Goal: Information Seeking & Learning: Learn about a topic

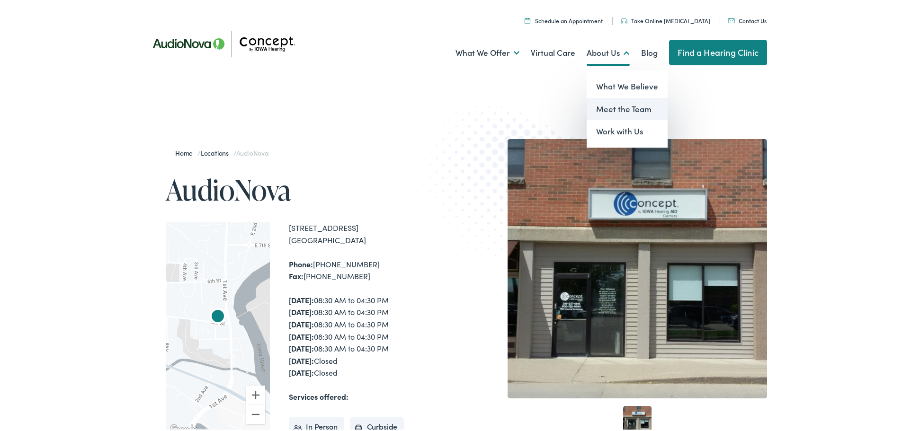
click at [619, 108] on link "Meet the Team" at bounding box center [627, 107] width 81 height 23
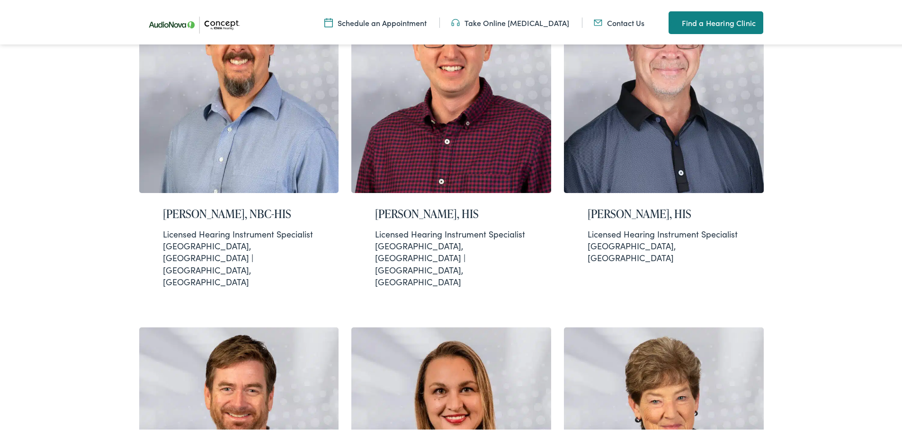
scroll to position [284, 0]
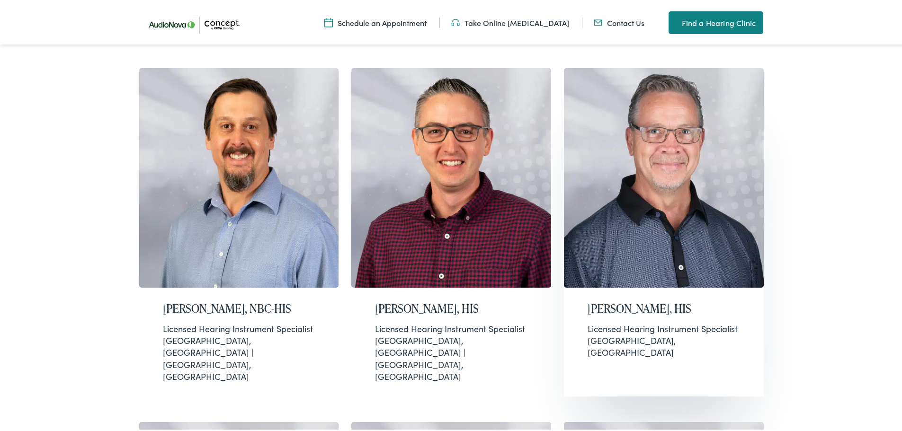
click at [583, 286] on div "Greg Klauer, HIS Licensed Hearing Instrument Specialist Dubuque, IA" at bounding box center [664, 328] width 200 height 85
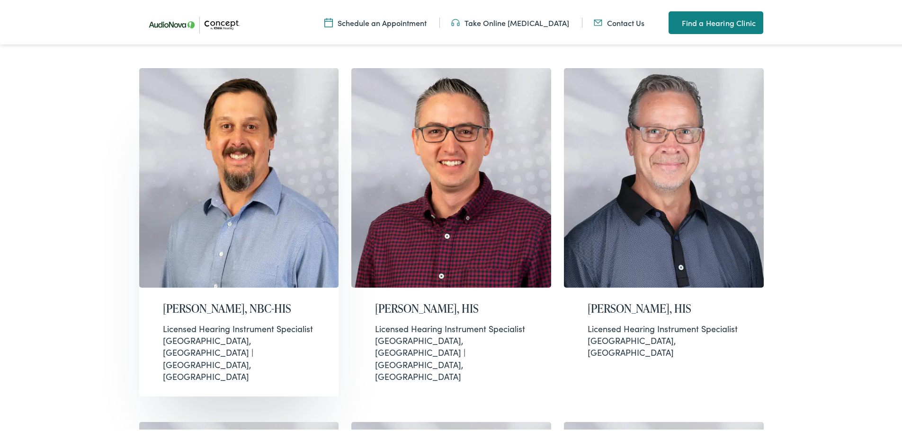
click at [182, 300] on h2 "Eric Smargiasso, NBC-HIS" at bounding box center [239, 307] width 152 height 14
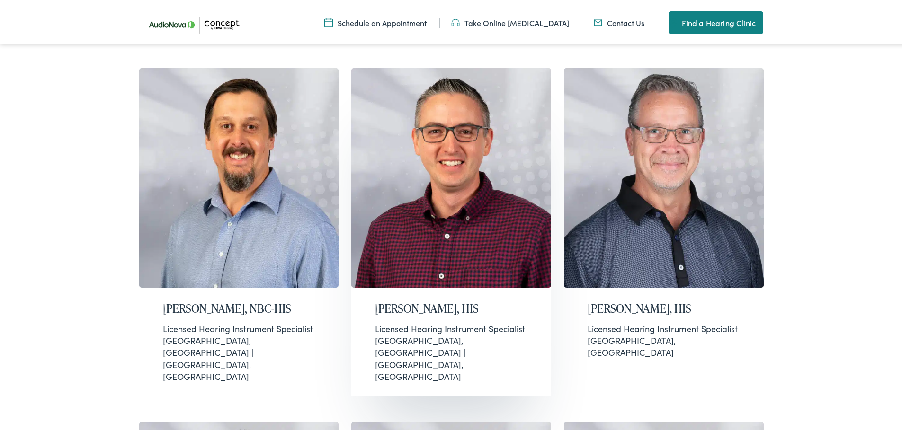
scroll to position [331, 0]
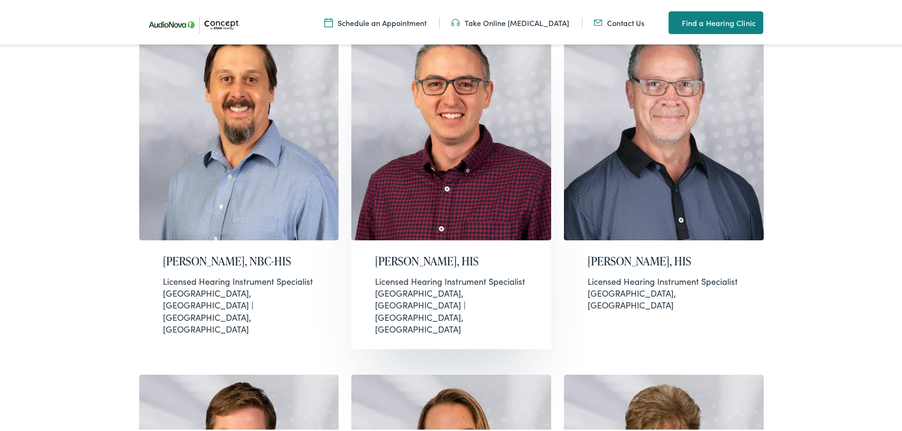
click at [415, 253] on h2 "Eric Wolvers, HIS" at bounding box center [451, 260] width 152 height 14
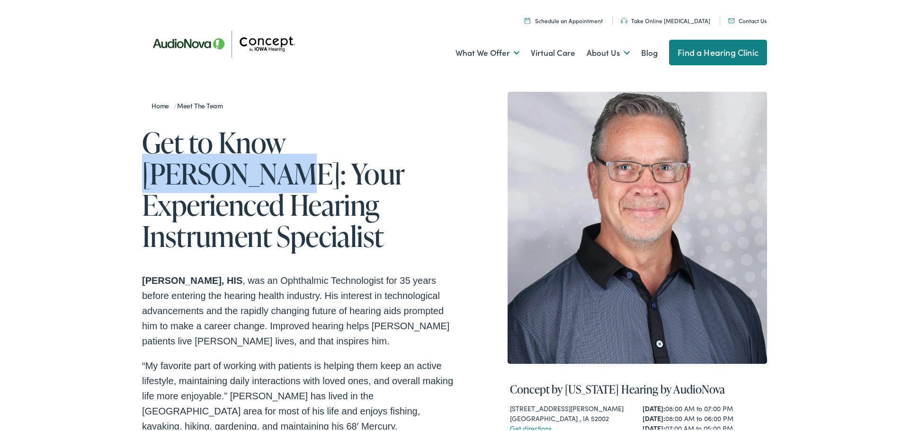
copy h1 "Greg Klauer"
drag, startPoint x: 285, startPoint y: 139, endPoint x: 541, endPoint y: 86, distance: 262.0
click at [422, 133] on h1 "Get to Know Greg Klauer: Your Experienced Hearing Instrument Specialist" at bounding box center [298, 187] width 312 height 125
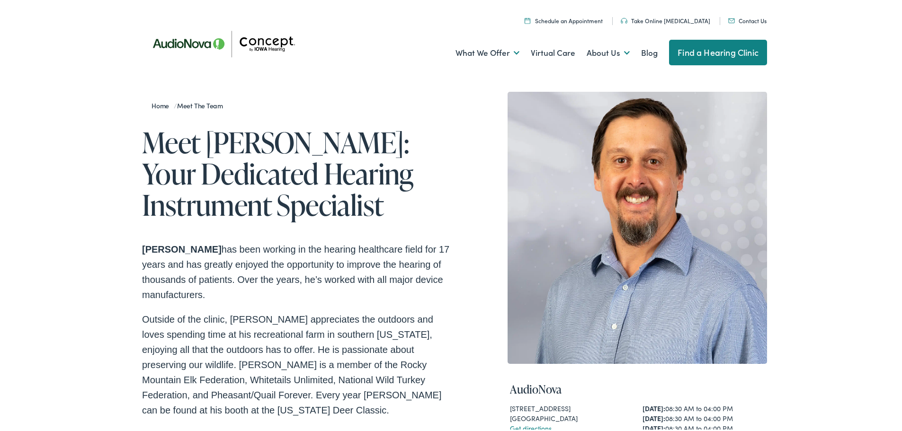
drag, startPoint x: 205, startPoint y: 145, endPoint x: 376, endPoint y: 141, distance: 171.0
click at [376, 141] on h1 "Meet Eric Smargiasso: Your Dedicated Hearing Instrument Specialist" at bounding box center [298, 172] width 312 height 94
copy h1 "Eric Smargiasso"
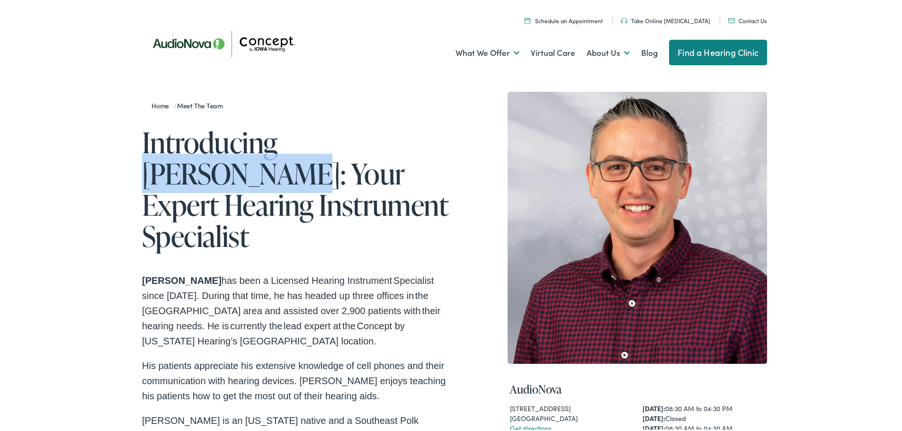
drag, startPoint x: 276, startPoint y: 145, endPoint x: 418, endPoint y: 141, distance: 142.6
click at [418, 141] on h1 "Introducing [PERSON_NAME]: Your Expert Hearing Instrument Specialist" at bounding box center [298, 187] width 312 height 125
copy h1 "[PERSON_NAME]"
